Goal: Information Seeking & Learning: Check status

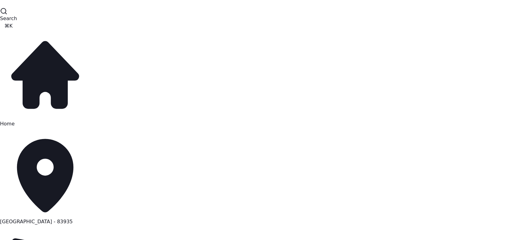
click at [71, 219] on span "[GEOGRAPHIC_DATA] - 83935" at bounding box center [36, 222] width 73 height 6
click at [41, 50] on link "Home" at bounding box center [45, 78] width 90 height 97
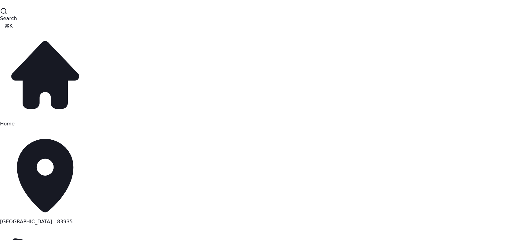
scroll to position [21, 0]
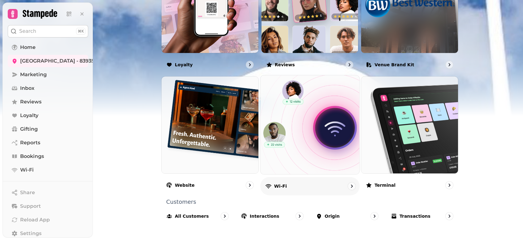
scroll to position [390, 0]
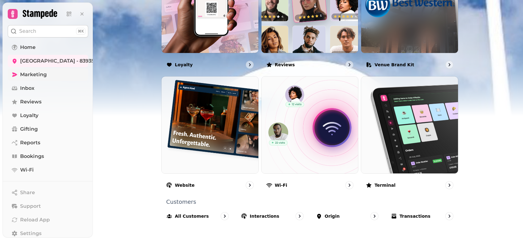
click at [50, 71] on link "Marketing" at bounding box center [48, 74] width 80 height 12
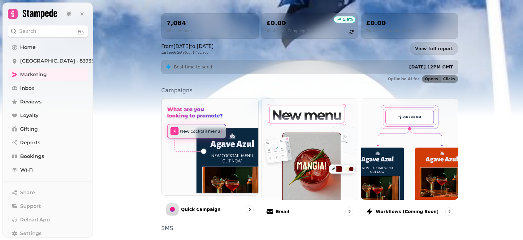
scroll to position [148, 0]
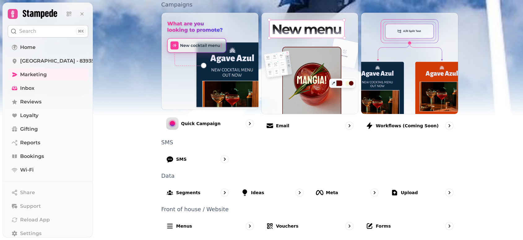
click at [46, 91] on link "Inbox" at bounding box center [48, 88] width 80 height 12
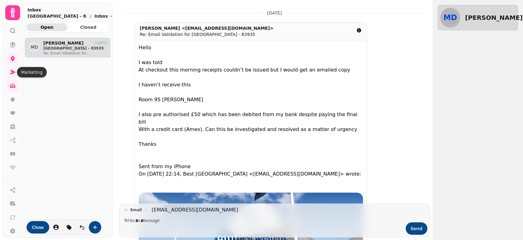
click at [15, 72] on icon at bounding box center [13, 72] width 5 height 4
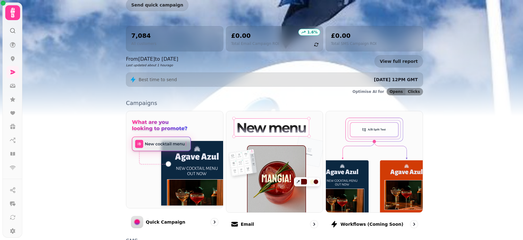
scroll to position [116, 0]
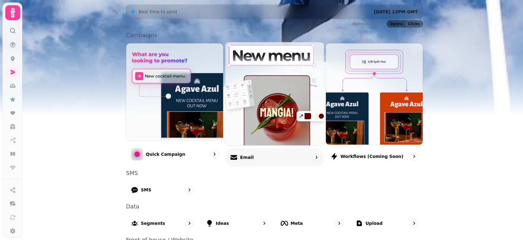
click at [279, 112] on img at bounding box center [274, 94] width 109 height 114
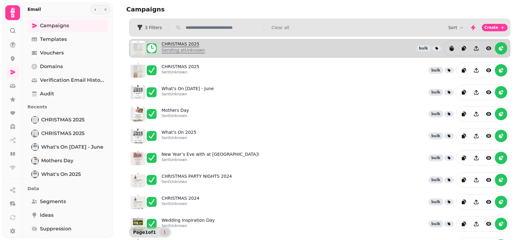
click at [167, 47] on link "CHRISTMAS 2025 Sending at Unknown" at bounding box center [183, 48] width 43 height 15
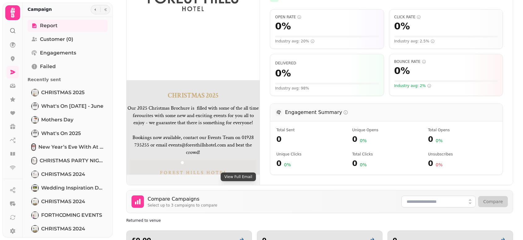
scroll to position [116, 0]
click at [231, 179] on button "View Full Email" at bounding box center [238, 177] width 35 height 9
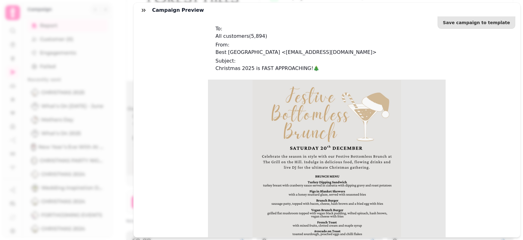
scroll to position [157, 0]
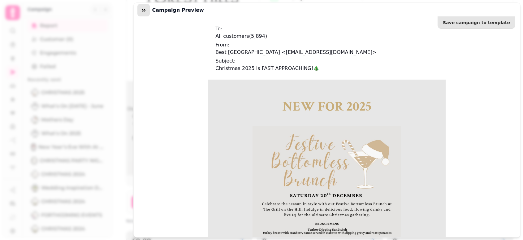
click at [142, 11] on icon "button" at bounding box center [144, 10] width 4 height 3
